Goal: Task Accomplishment & Management: Use online tool/utility

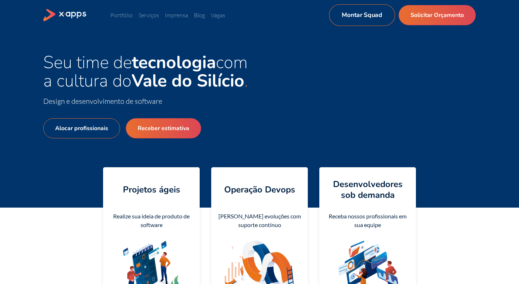
click at [370, 20] on link "Montar Squad" at bounding box center [362, 15] width 66 height 22
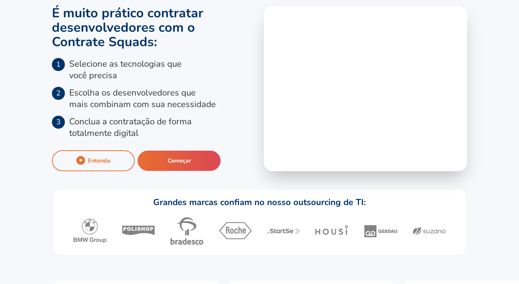
scroll to position [47, 0]
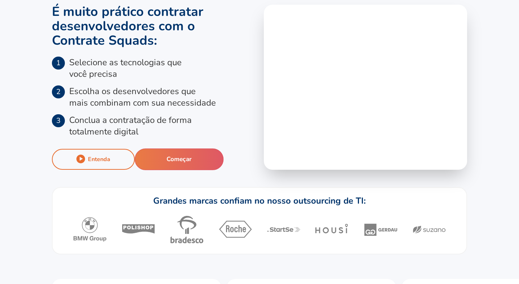
click at [194, 158] on button "Começar" at bounding box center [179, 160] width 89 height 22
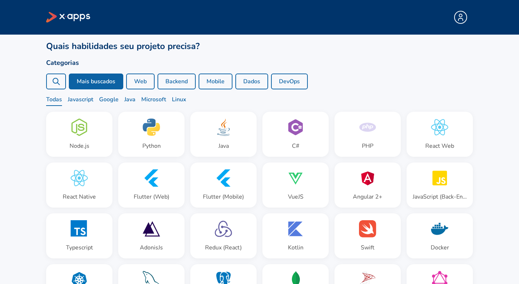
click at [58, 79] on icon at bounding box center [56, 81] width 9 height 9
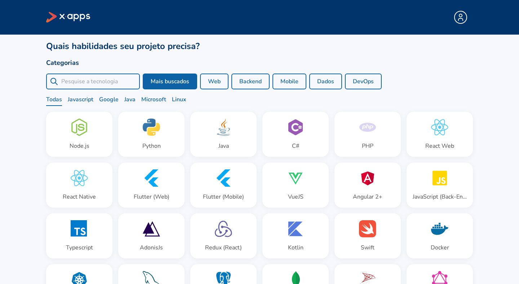
click at [118, 83] on input "search" at bounding box center [98, 81] width 75 height 9
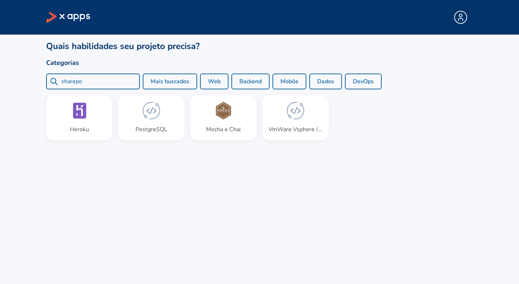
click at [114, 83] on input "sharepo" at bounding box center [98, 81] width 75 height 9
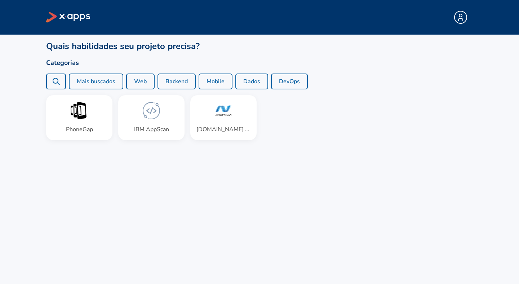
click at [54, 85] on icon at bounding box center [56, 81] width 9 height 9
click at [61, 79] on div "power autom" at bounding box center [56, 82] width 20 height 16
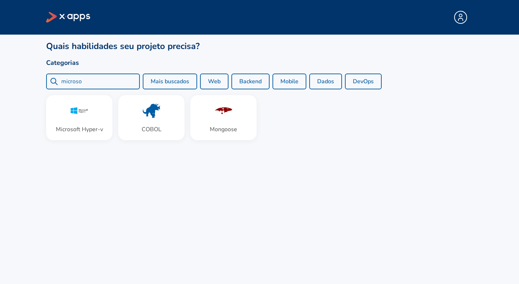
type input "microso"
click at [177, 186] on div "Quais habilidades seu projeto precisa? Categorias microso Mais buscados Web Bac…" at bounding box center [259, 142] width 519 height 284
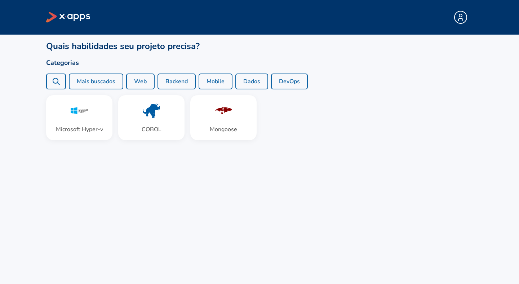
click at [65, 83] on div "microso" at bounding box center [56, 82] width 20 height 16
click at [88, 112] on icon at bounding box center [79, 110] width 17 height 17
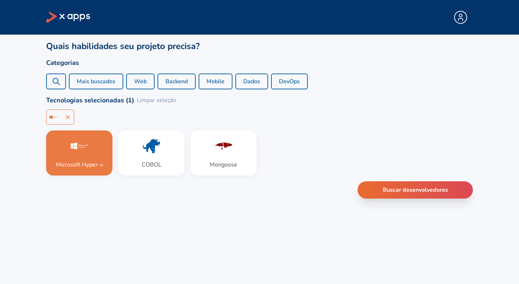
click at [289, 227] on div "Quais habilidades seu projeto precisa? Categorias microso Mais buscados Web Bac…" at bounding box center [259, 142] width 519 height 284
click at [413, 193] on button "Buscar desenvolvedores" at bounding box center [416, 190] width 120 height 18
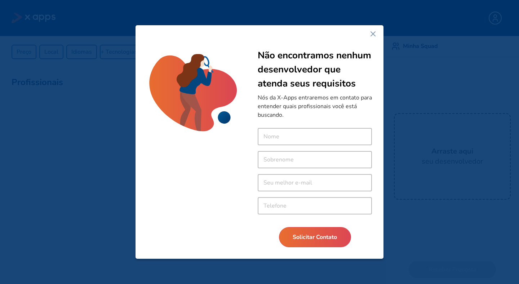
click at [372, 35] on icon at bounding box center [373, 34] width 9 height 9
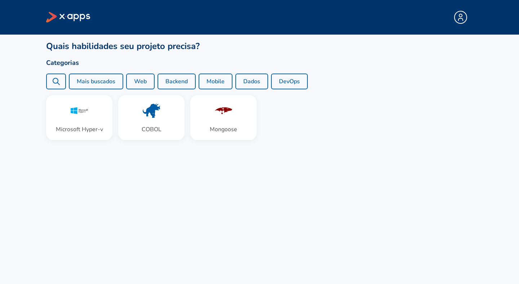
click at [62, 94] on div "Quais habilidades seu projeto precisa? Categorias microso Mais buscados Web Bac…" at bounding box center [259, 90] width 427 height 100
click at [61, 86] on div "microso" at bounding box center [56, 82] width 20 height 16
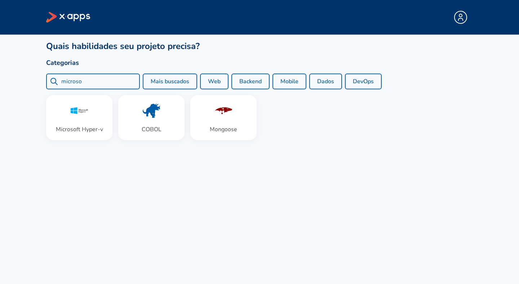
click at [90, 85] on input "microso" at bounding box center [98, 81] width 75 height 9
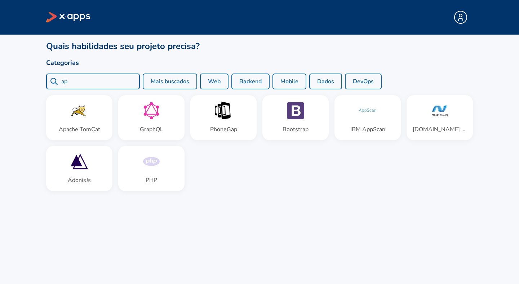
type input "a"
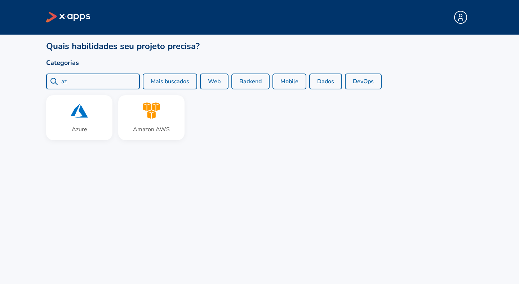
type input "a"
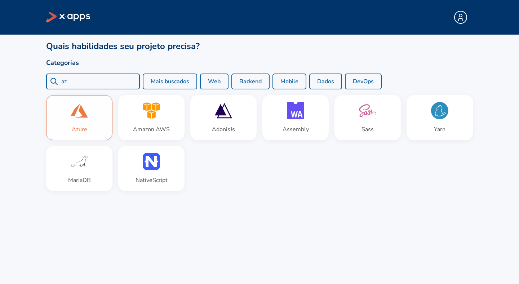
type input "az"
click at [95, 133] on div "Azure" at bounding box center [80, 118] width 66 height 44
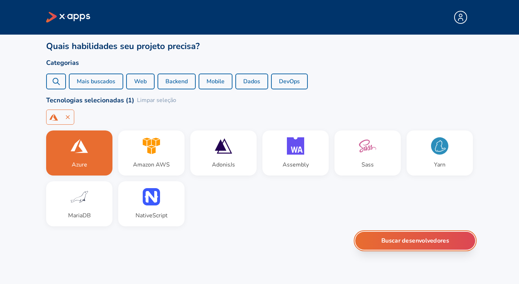
click at [411, 243] on button "Buscar desenvolvedores" at bounding box center [416, 241] width 120 height 18
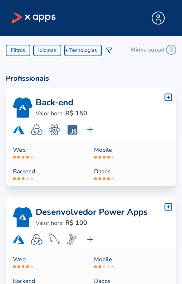
click at [173, 189] on div at bounding box center [91, 142] width 182 height 284
